Goal: Task Accomplishment & Management: Use online tool/utility

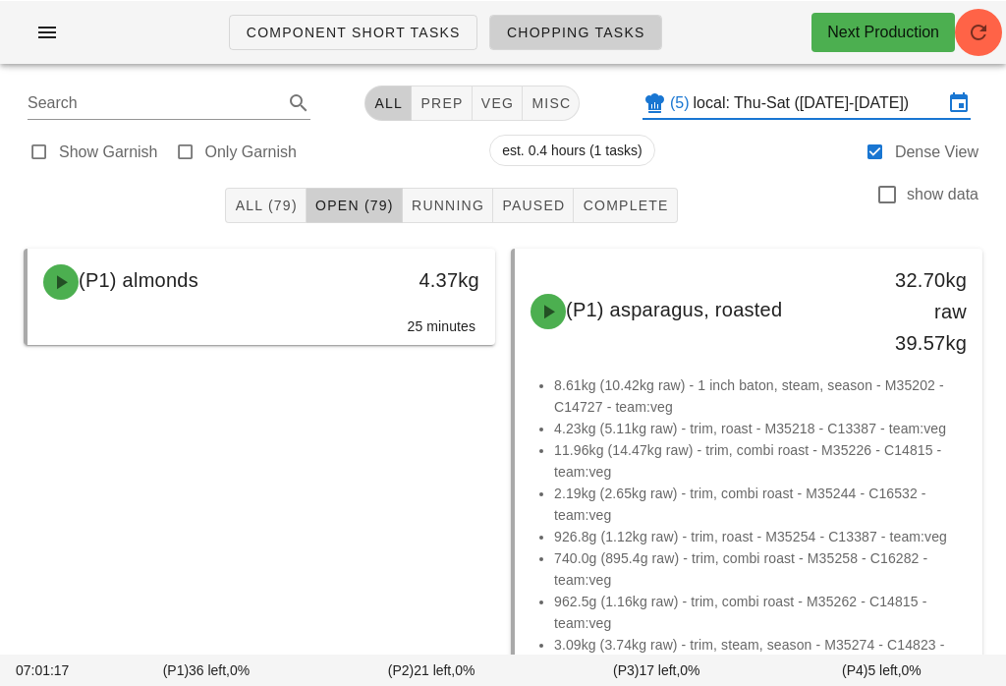
click at [421, 100] on span "prep" at bounding box center [440, 102] width 43 height 16
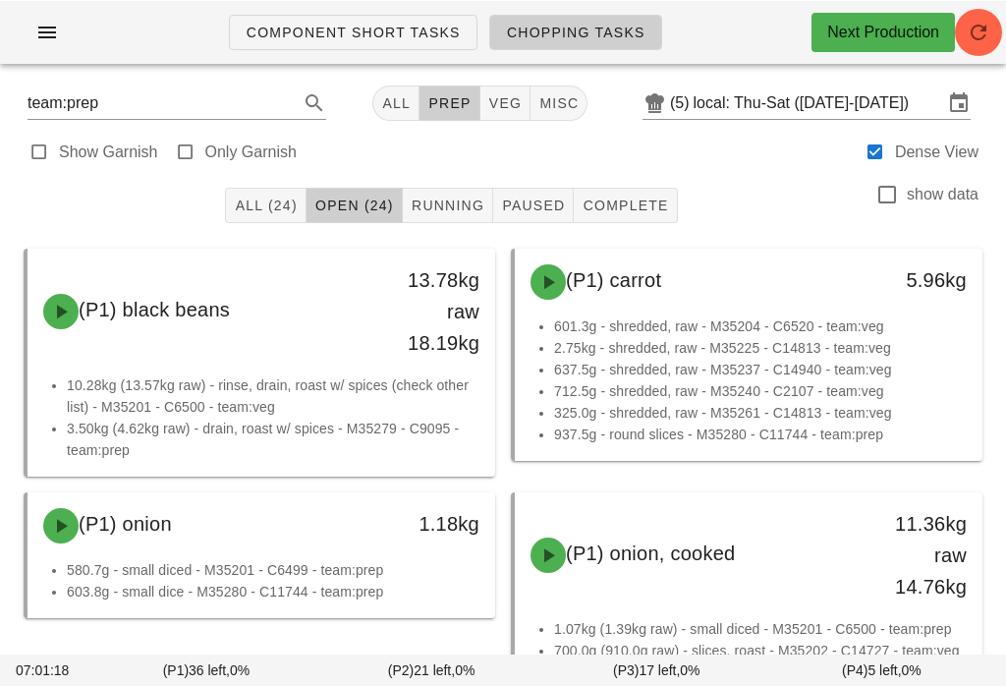
click at [501, 104] on span "veg" at bounding box center [505, 102] width 34 height 16
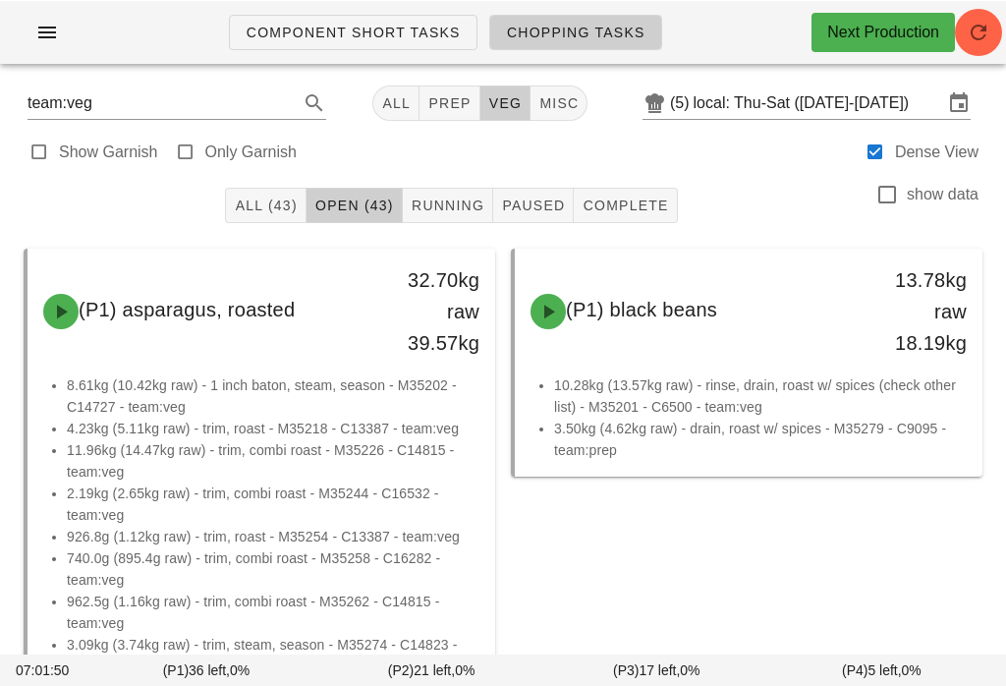
click at [268, 203] on span "All (43)" at bounding box center [265, 204] width 63 height 16
click at [258, 222] on button "All (43)" at bounding box center [265, 204] width 81 height 35
click at [266, 220] on button "All (43)" at bounding box center [265, 204] width 81 height 35
click at [283, 205] on span "All (43)" at bounding box center [265, 204] width 63 height 16
click at [439, 97] on span "prep" at bounding box center [448, 102] width 43 height 16
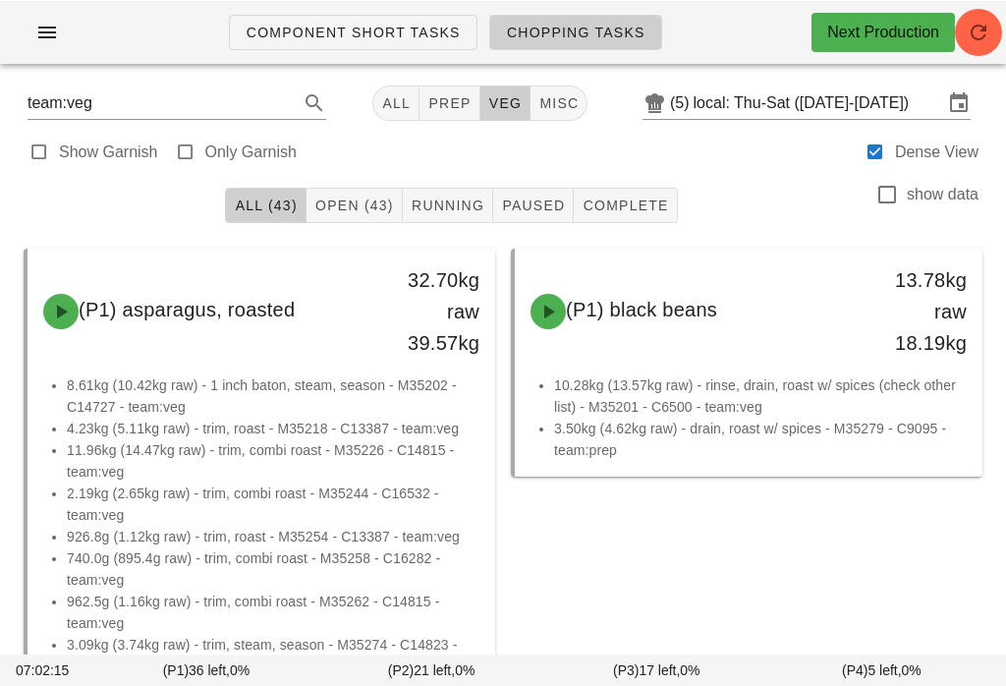
type input "team:prep"
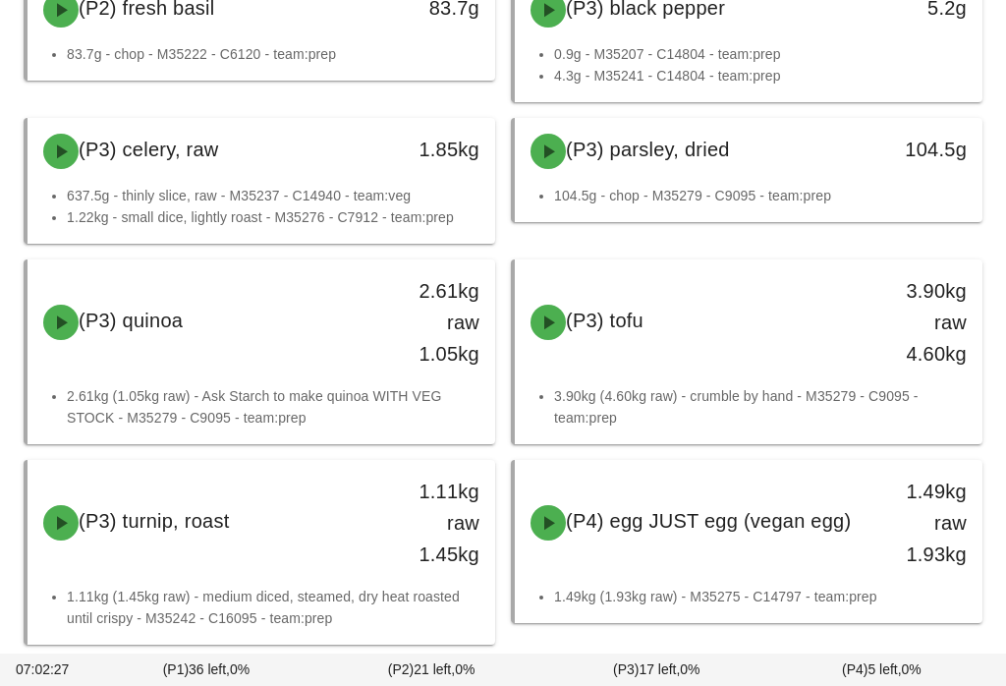
scroll to position [3219, 0]
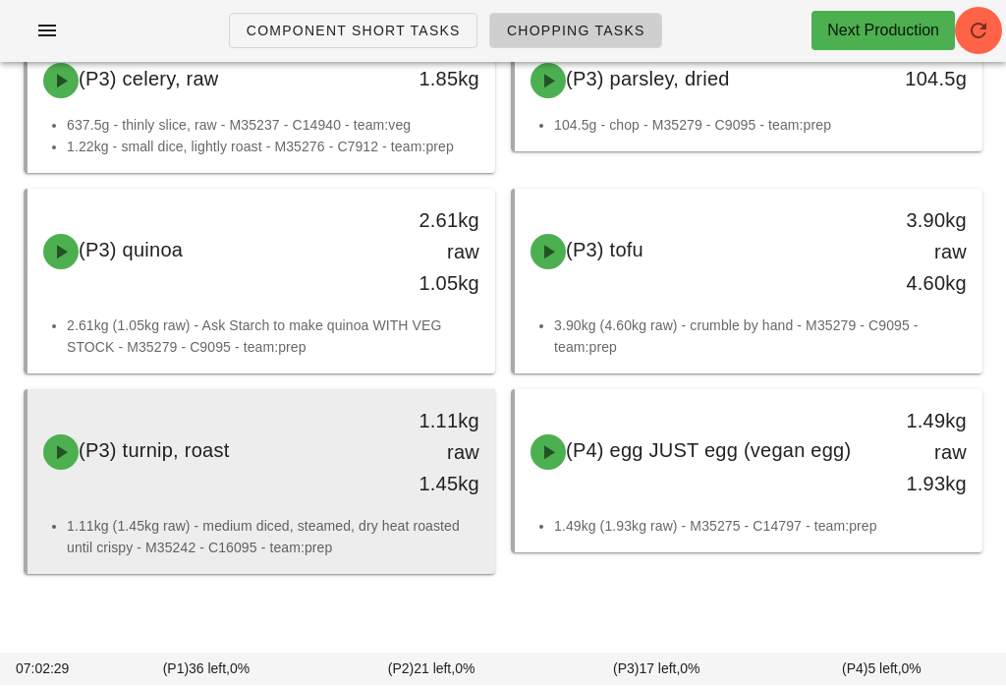
click at [385, 463] on div "1.11kg raw 1.45kg" at bounding box center [433, 453] width 115 height 118
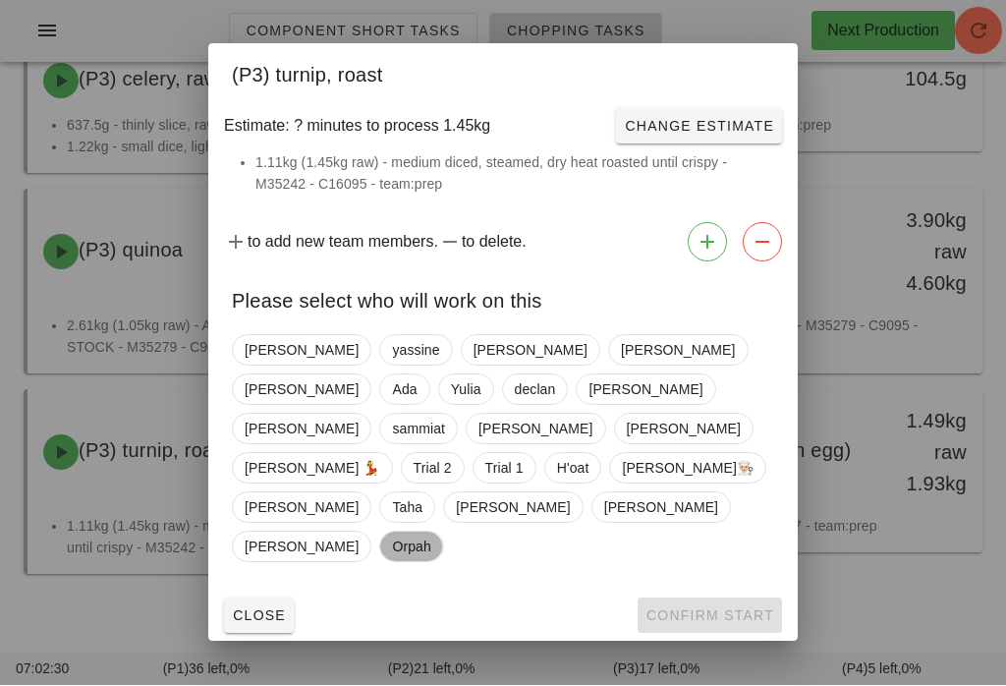
click at [443, 531] on span "Orpah" at bounding box center [411, 546] width 64 height 31
click at [704, 598] on button "Confirm Start" at bounding box center [709, 615] width 144 height 35
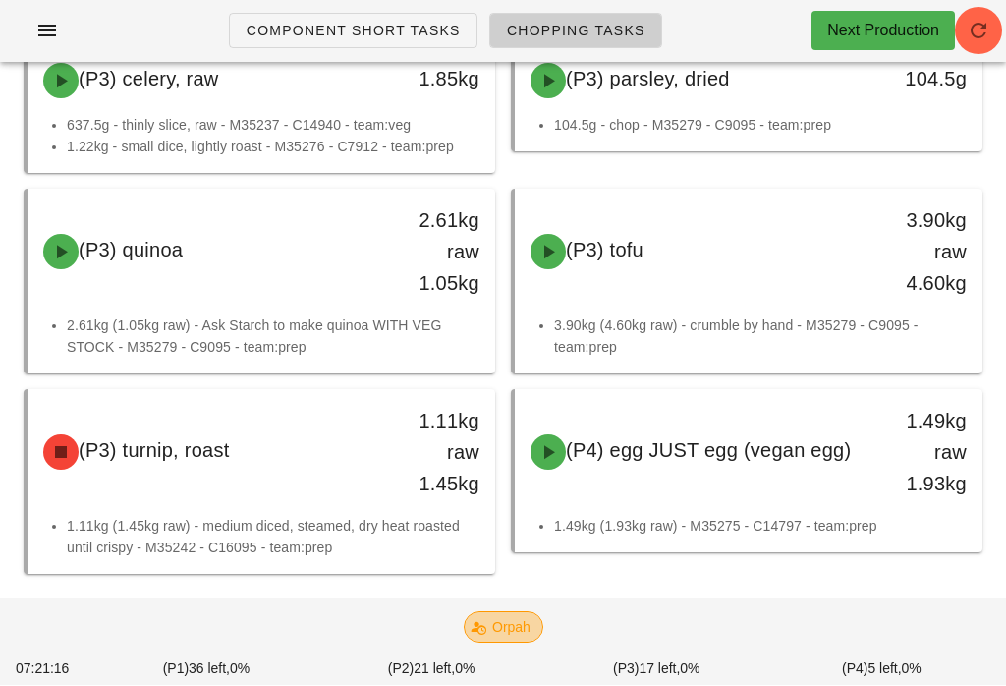
click at [499, 642] on span "Orpah" at bounding box center [503, 627] width 54 height 29
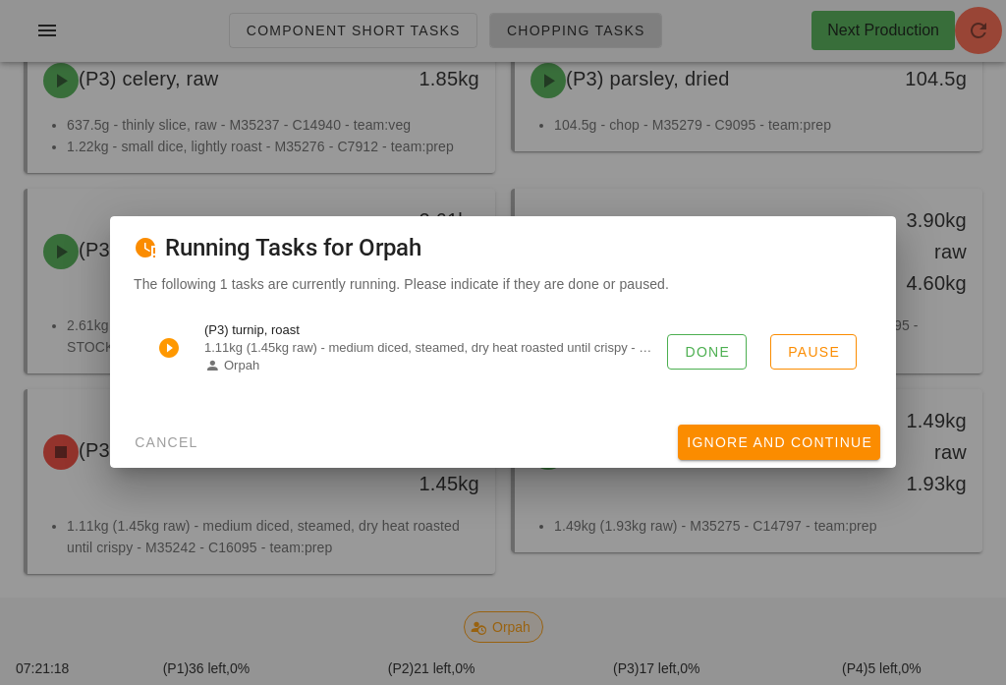
click at [711, 355] on button "Done" at bounding box center [707, 352] width 80 height 35
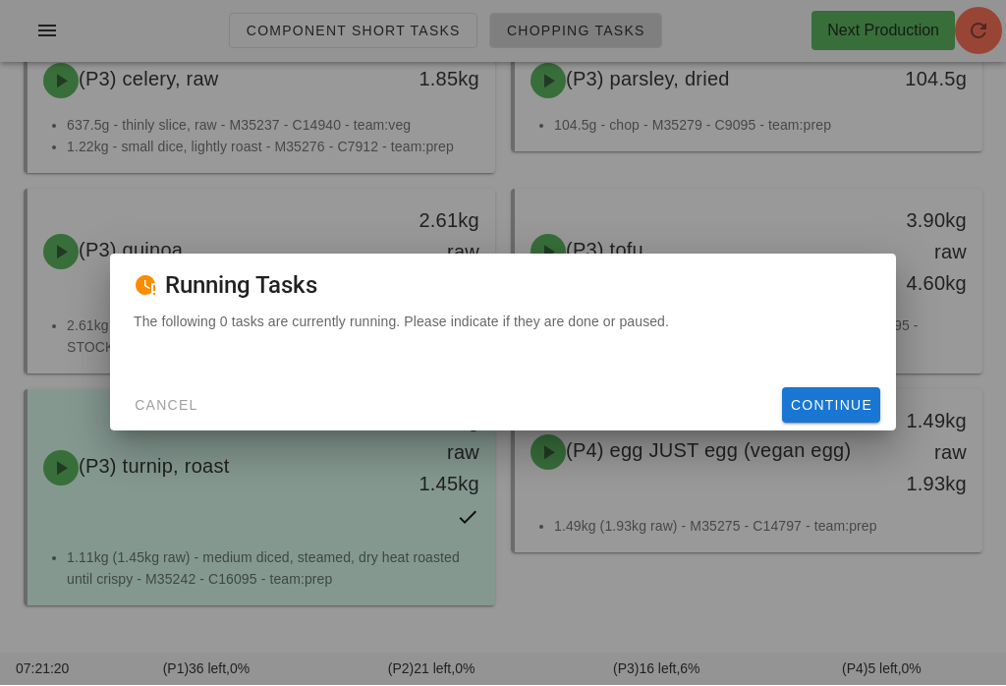
scroll to position [3220, 0]
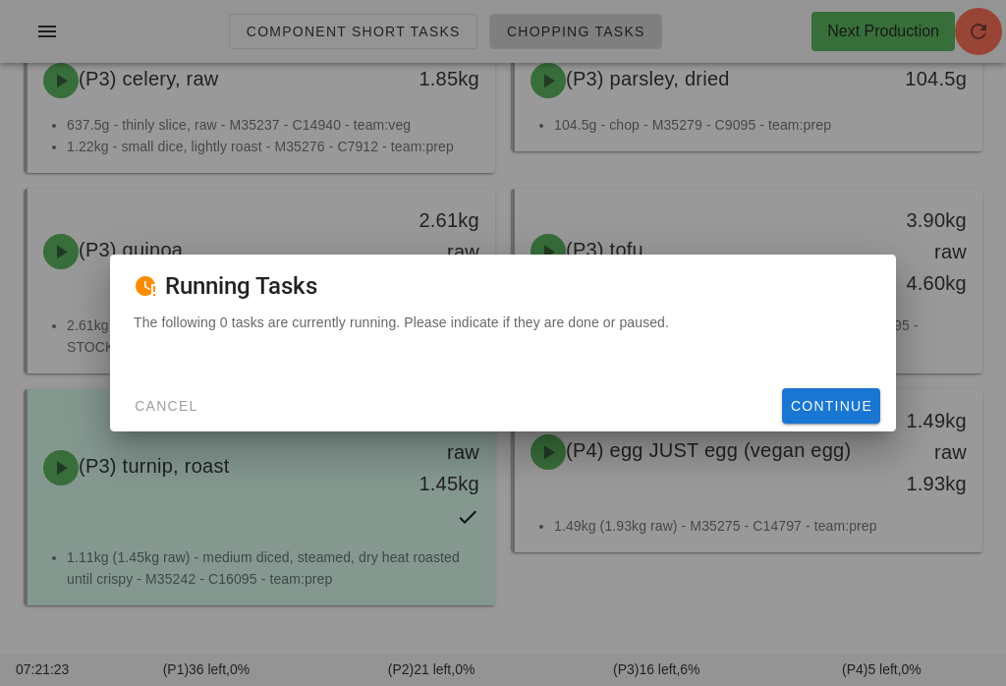
click at [184, 408] on button "Cancel" at bounding box center [166, 405] width 81 height 35
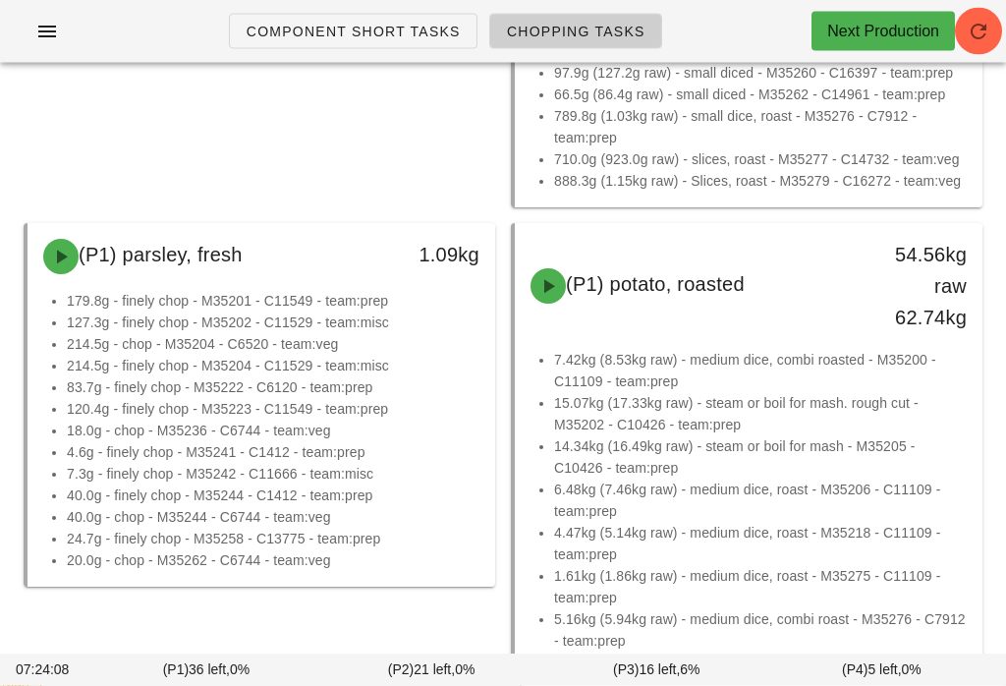
scroll to position [857, 0]
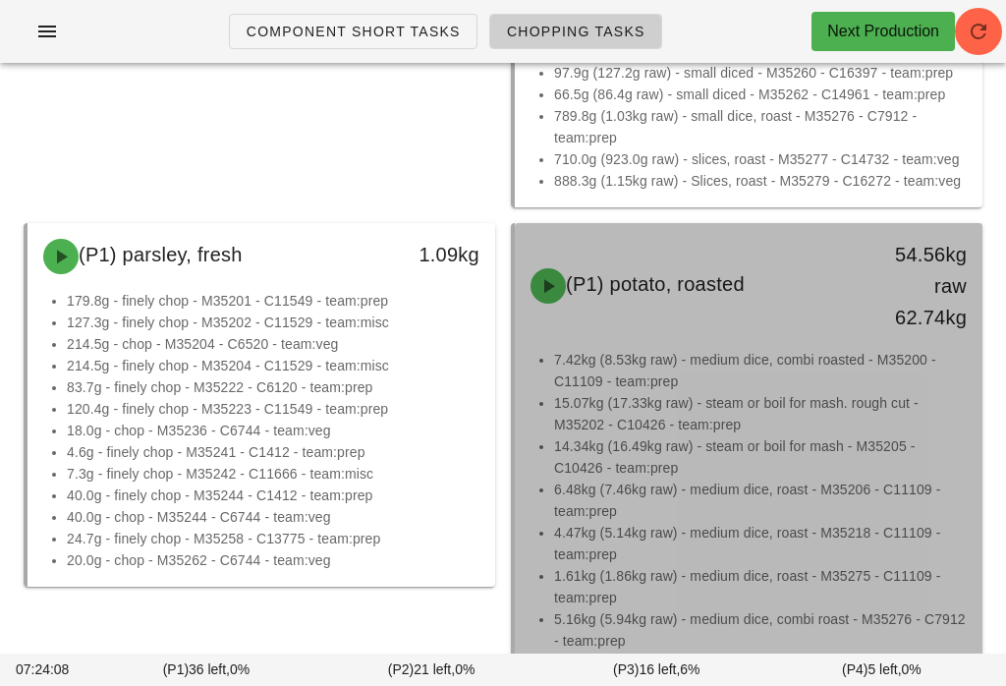
click at [738, 406] on li "15.07kg (17.33kg raw) - steam or boil for mash. rough cut - M35202 - C10426 - t…" at bounding box center [760, 413] width 413 height 43
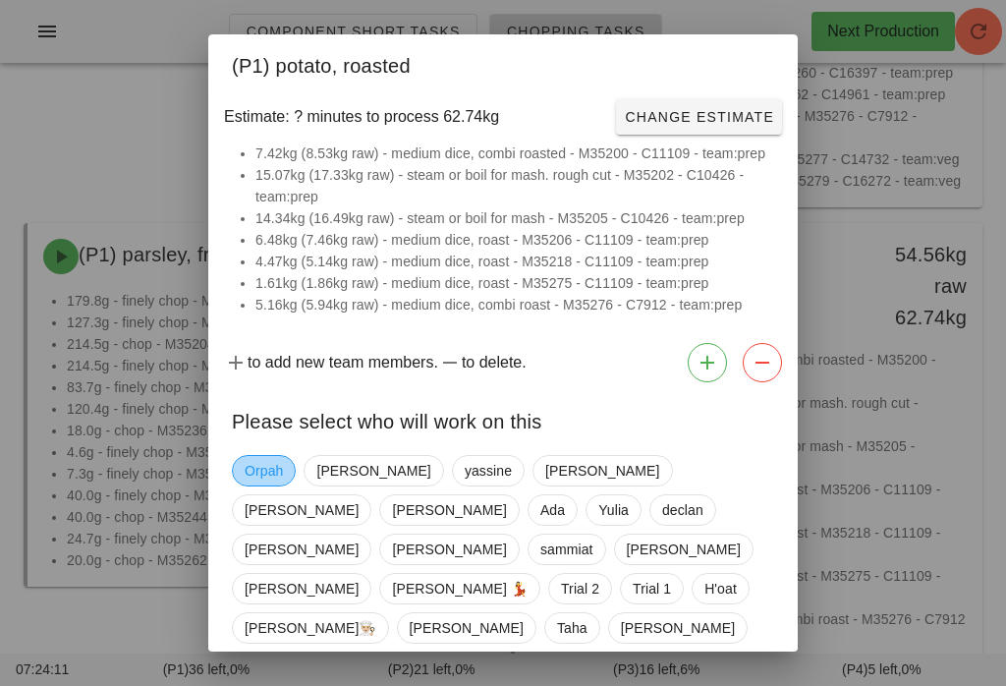
click at [265, 462] on span "Orpah" at bounding box center [264, 470] width 38 height 29
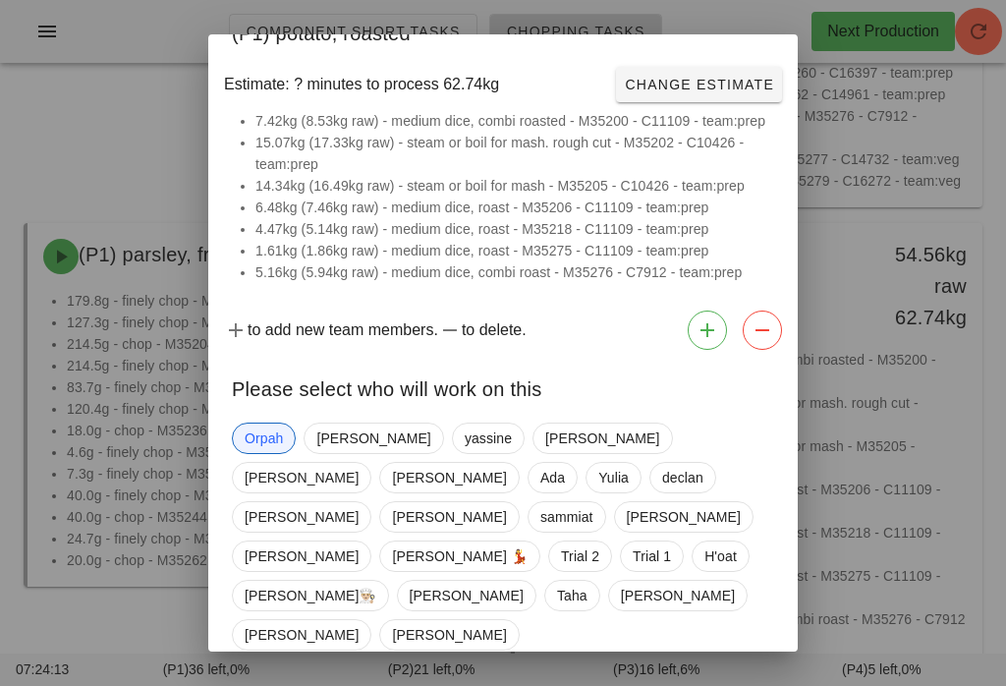
scroll to position [31, 0]
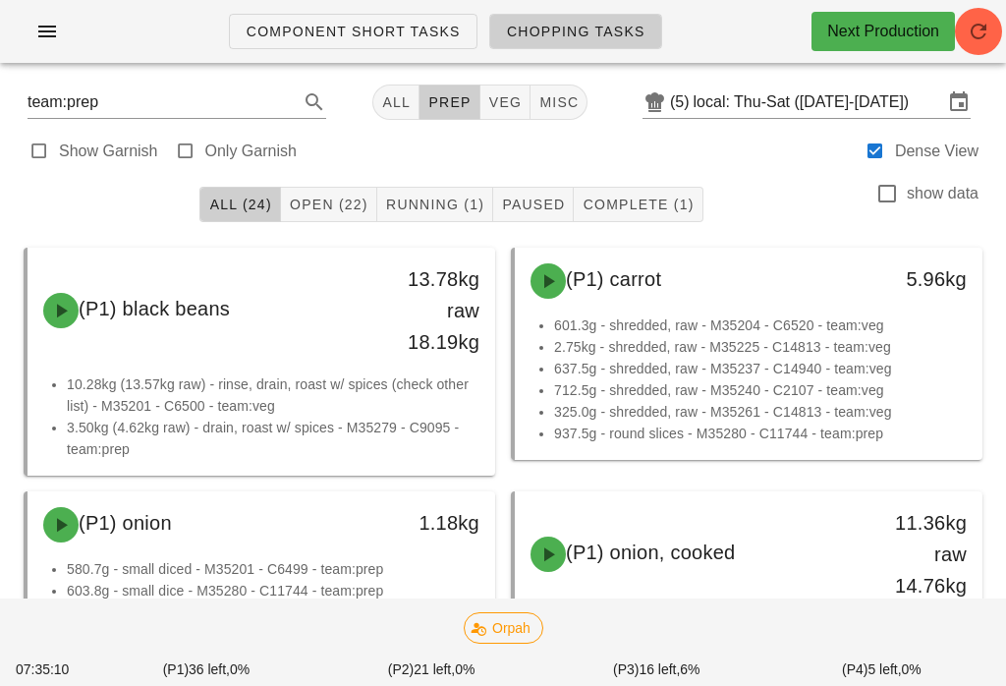
click at [434, 203] on span "Running (1)" at bounding box center [434, 204] width 99 height 16
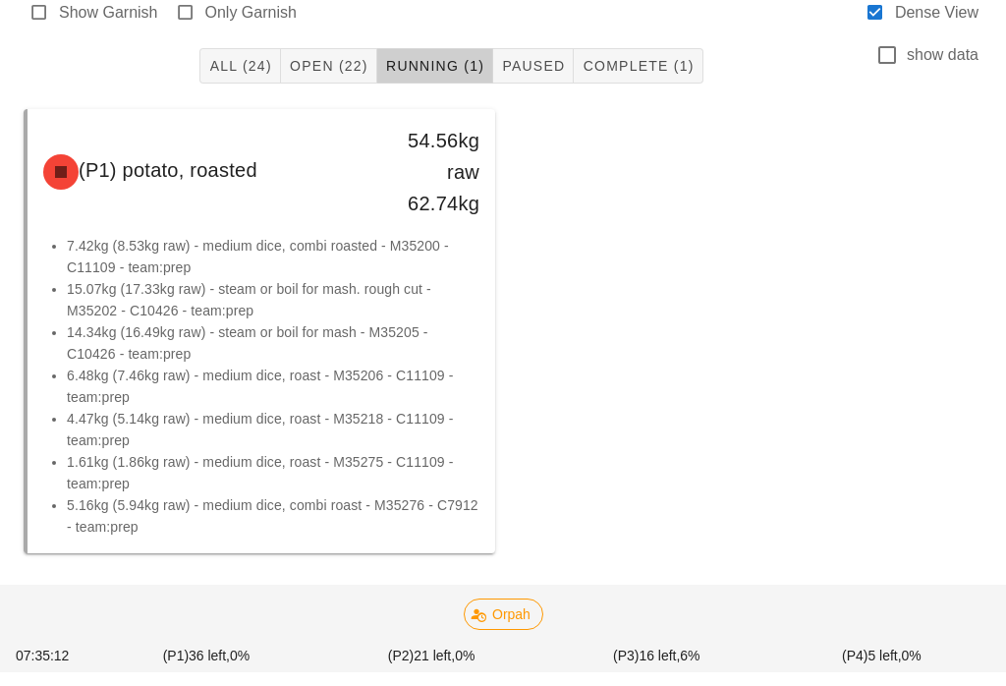
scroll to position [117, 0]
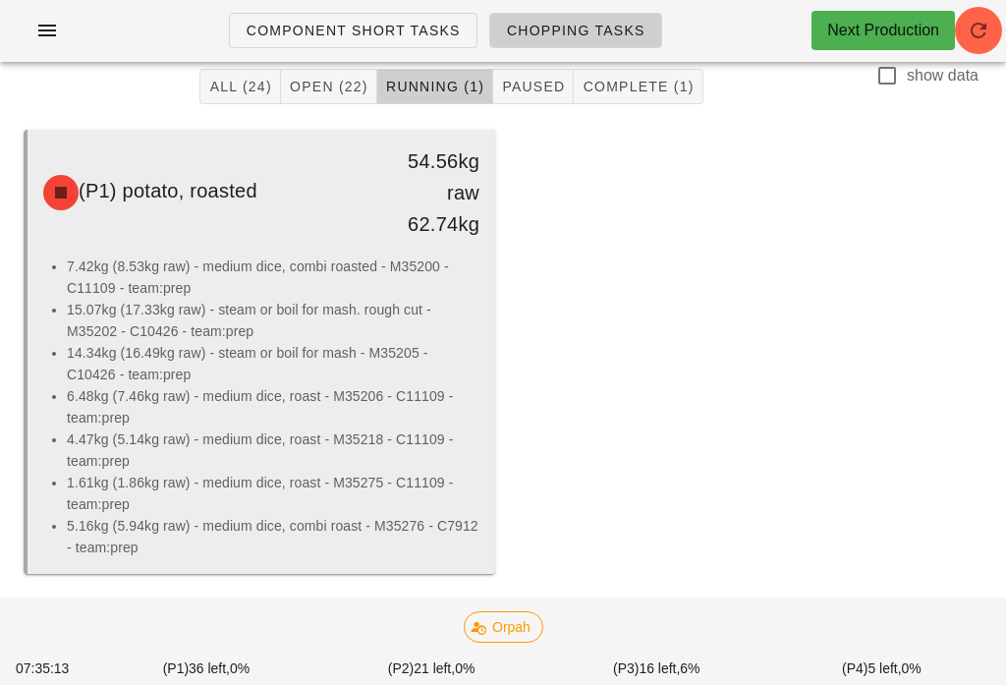
click at [363, 401] on li "6.48kg (7.46kg raw) - medium dice, roast - M35206 - C11109 - team:prep" at bounding box center [273, 407] width 413 height 43
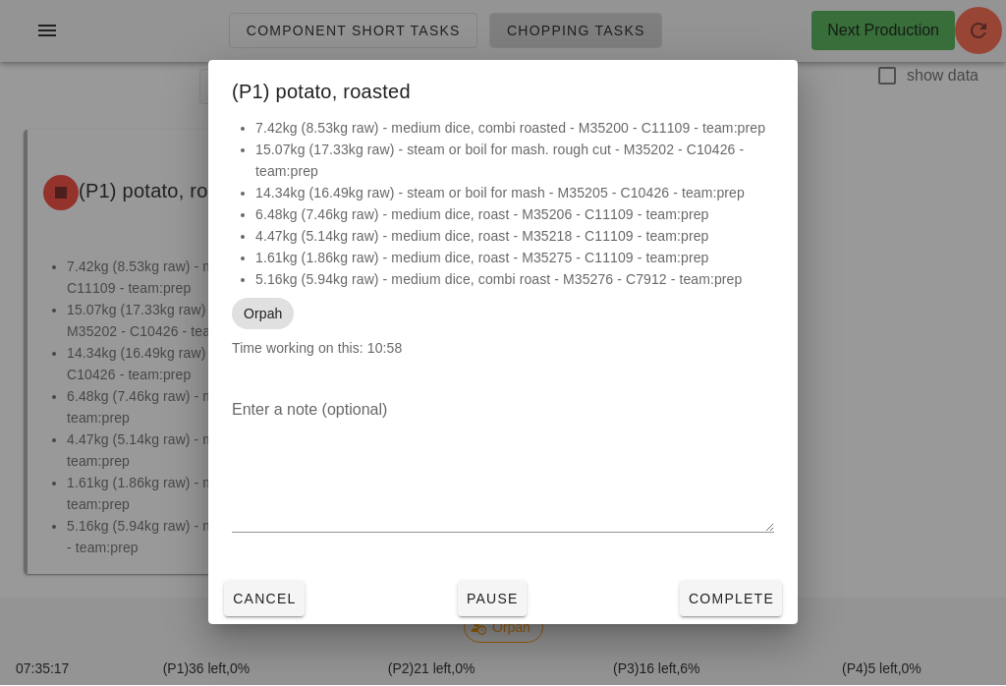
click at [492, 606] on span "Pause" at bounding box center [492, 599] width 53 height 16
